Goal: Task Accomplishment & Management: Manage account settings

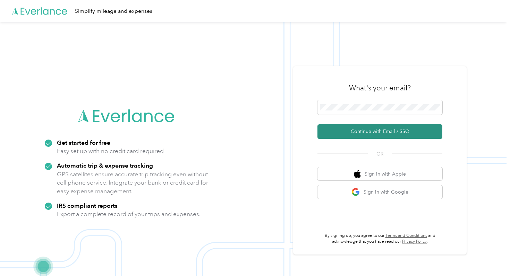
click at [367, 133] on button "Continue with Email / SSO" at bounding box center [379, 131] width 125 height 15
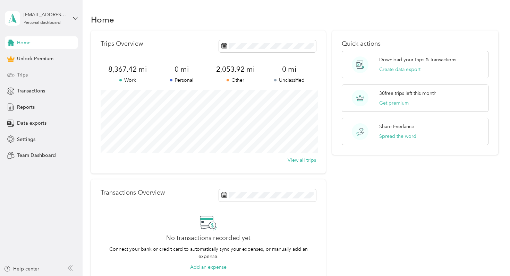
click at [55, 75] on div "Trips" at bounding box center [41, 75] width 73 height 12
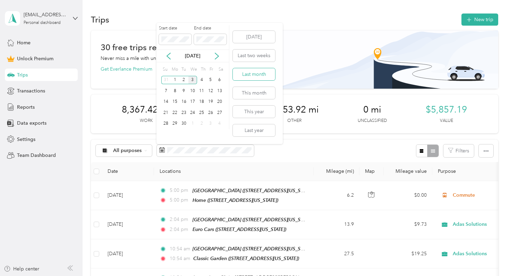
click at [259, 72] on button "Last month" at bounding box center [254, 74] width 42 height 12
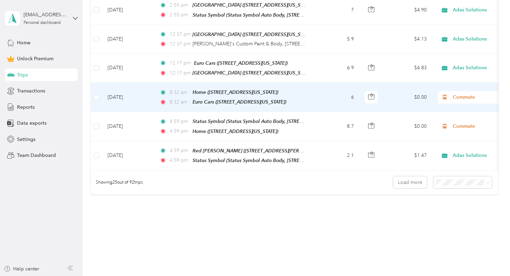
scroll to position [745, 0]
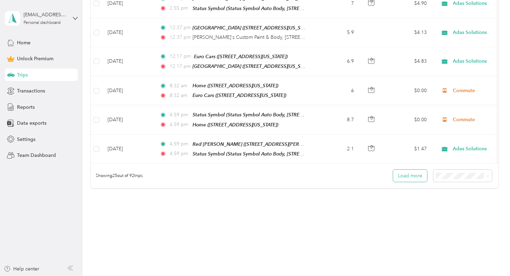
click at [407, 170] on button "Load more" at bounding box center [410, 176] width 34 height 12
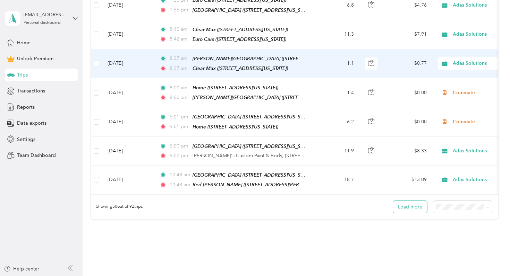
scroll to position [1446, 0]
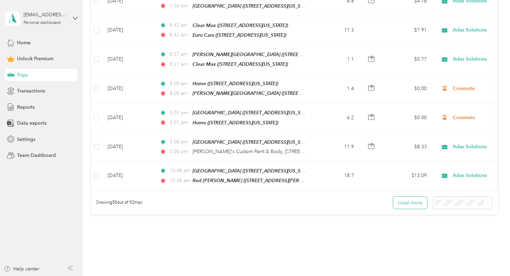
click at [409, 197] on button "Load more" at bounding box center [410, 203] width 34 height 12
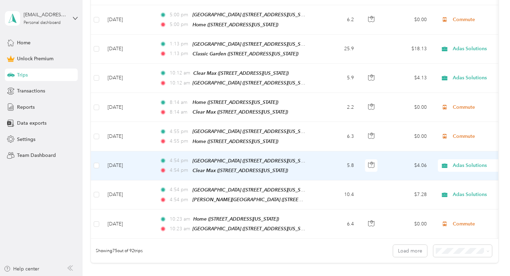
scroll to position [2131, 0]
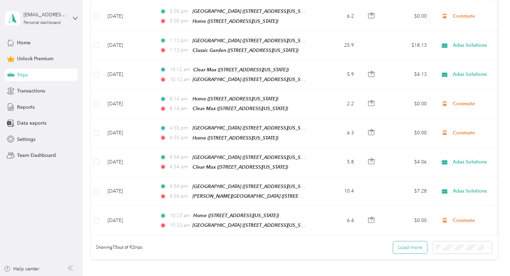
click at [413, 242] on button "Load more" at bounding box center [410, 248] width 34 height 12
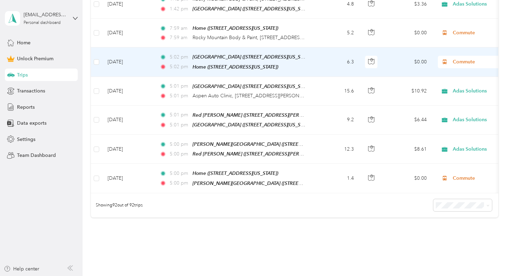
scroll to position [2677, 0]
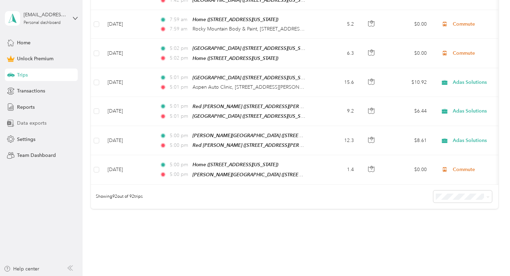
click at [60, 124] on div "Data exports" at bounding box center [41, 123] width 73 height 12
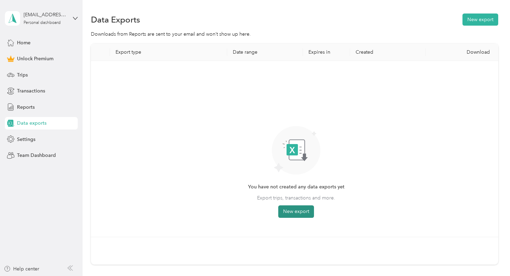
click at [297, 209] on button "New export" at bounding box center [296, 212] width 36 height 12
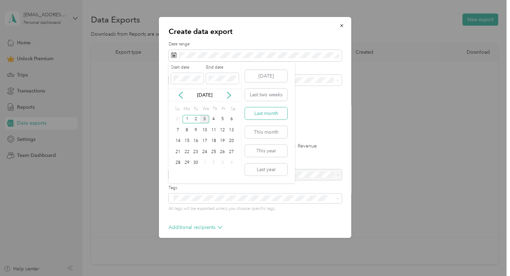
click at [276, 115] on button "Last month" at bounding box center [266, 113] width 42 height 12
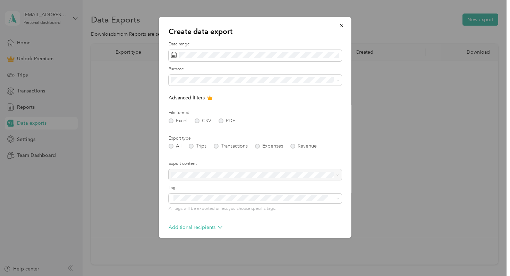
scroll to position [31, 0]
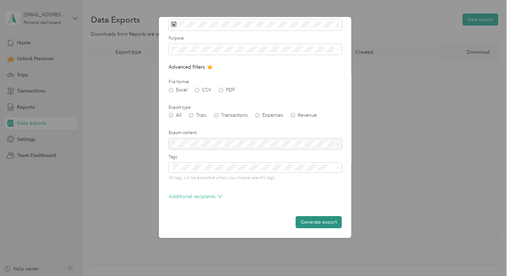
click at [309, 220] on button "Generate export" at bounding box center [318, 222] width 46 height 12
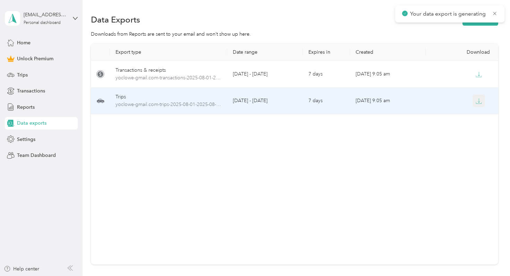
click at [477, 102] on icon "button" at bounding box center [478, 101] width 6 height 6
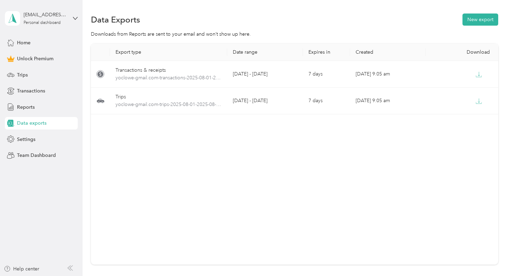
click at [69, 18] on div "[EMAIL_ADDRESS][DOMAIN_NAME] Personal dashboard" at bounding box center [41, 18] width 73 height 24
click at [64, 60] on div "Log out" at bounding box center [78, 57] width 136 height 12
